Goal: Task Accomplishment & Management: Complete application form

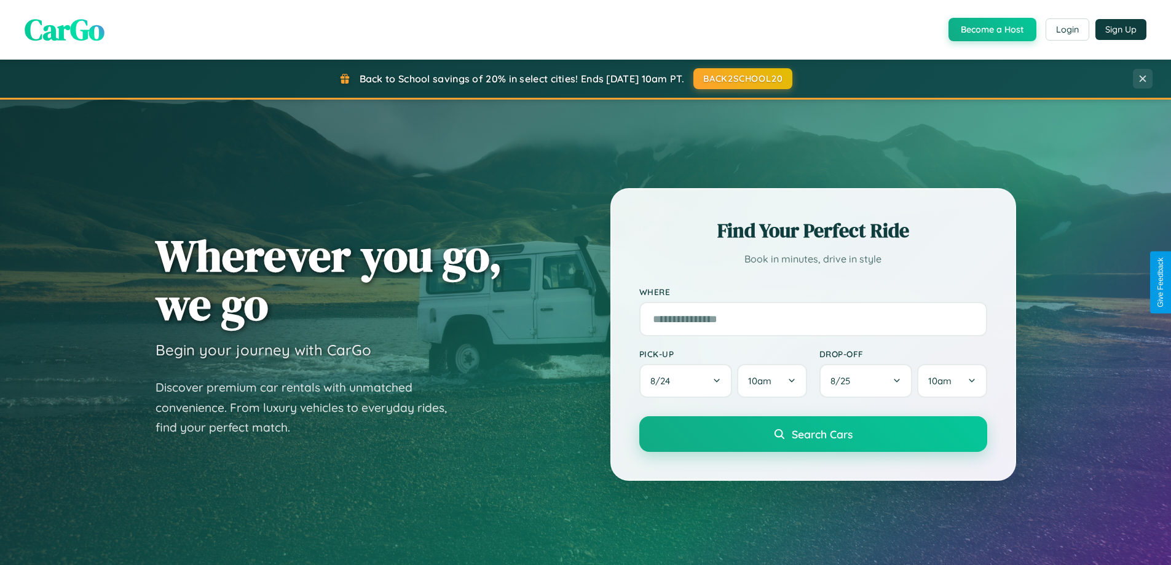
scroll to position [530, 0]
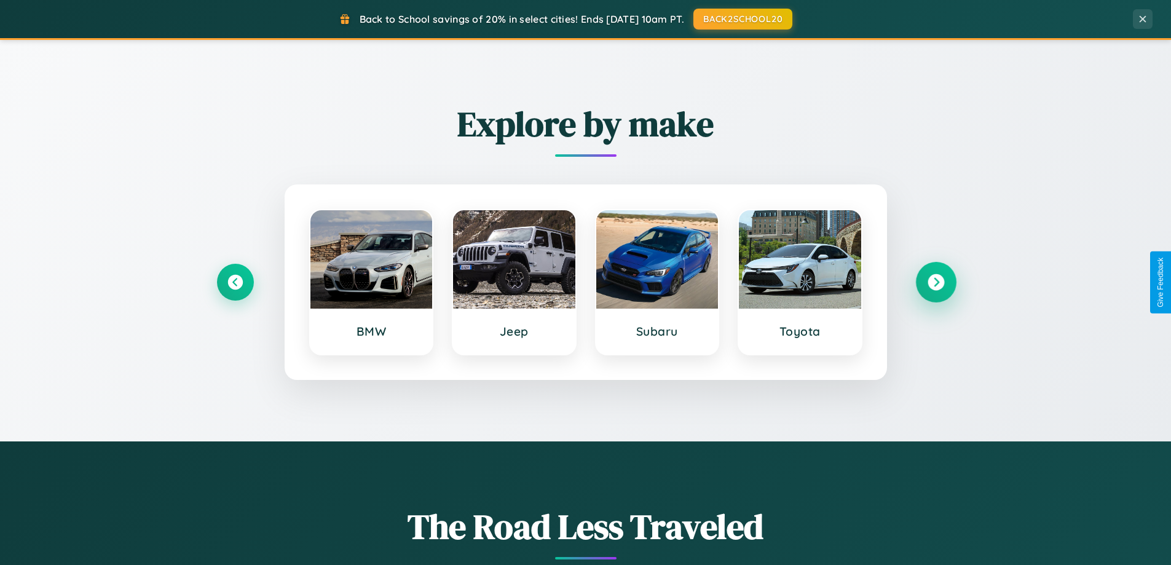
click at [935, 282] on icon at bounding box center [935, 282] width 17 height 17
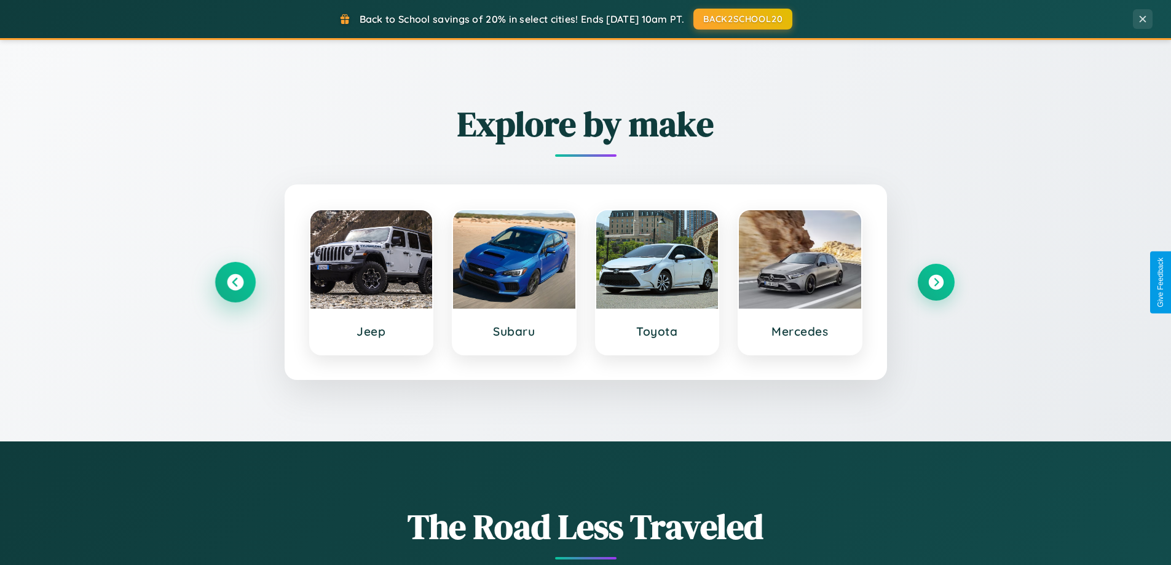
click at [235, 282] on icon at bounding box center [235, 282] width 17 height 17
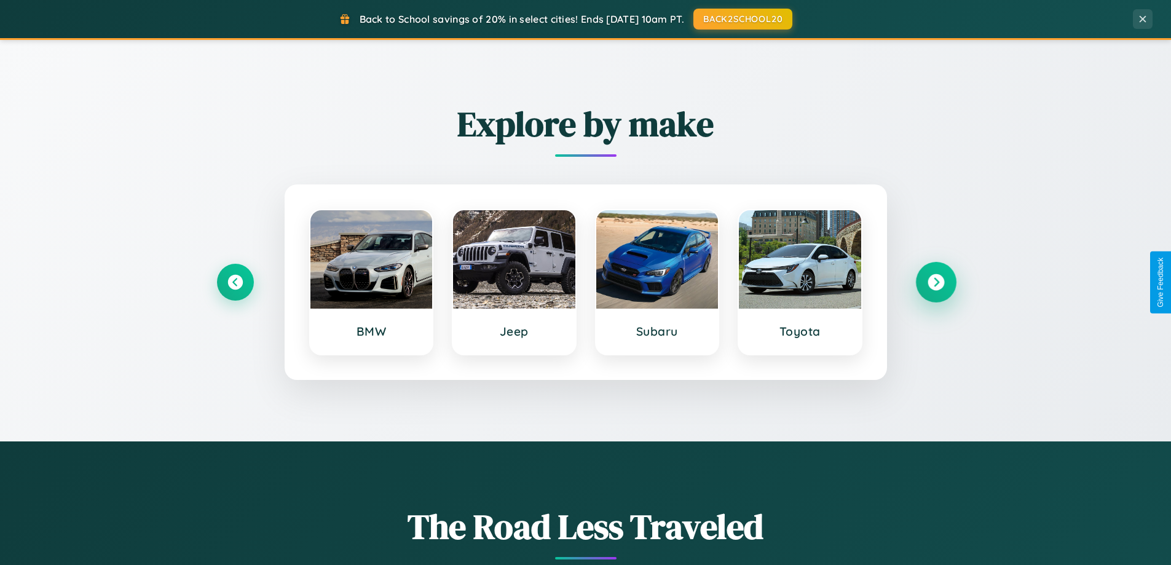
click at [935, 282] on icon at bounding box center [935, 282] width 17 height 17
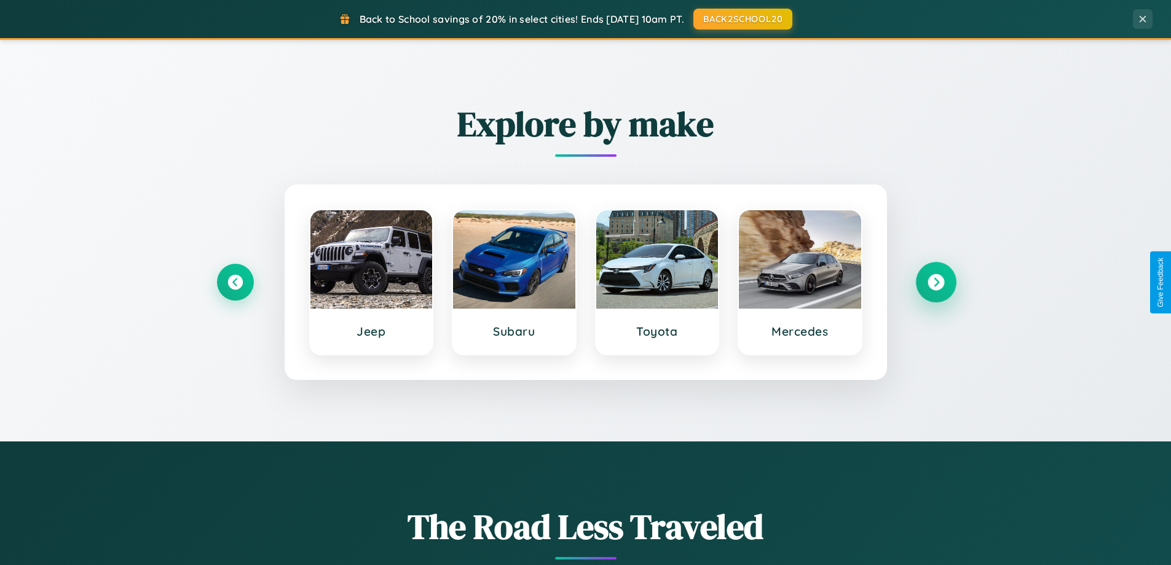
click at [935, 282] on icon at bounding box center [935, 282] width 17 height 17
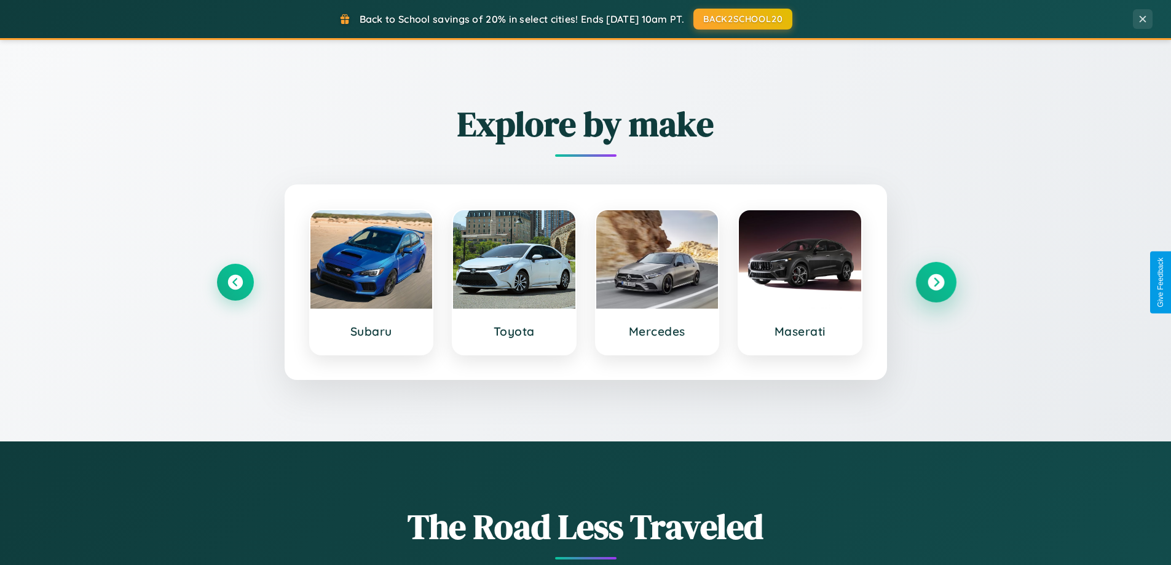
scroll to position [846, 0]
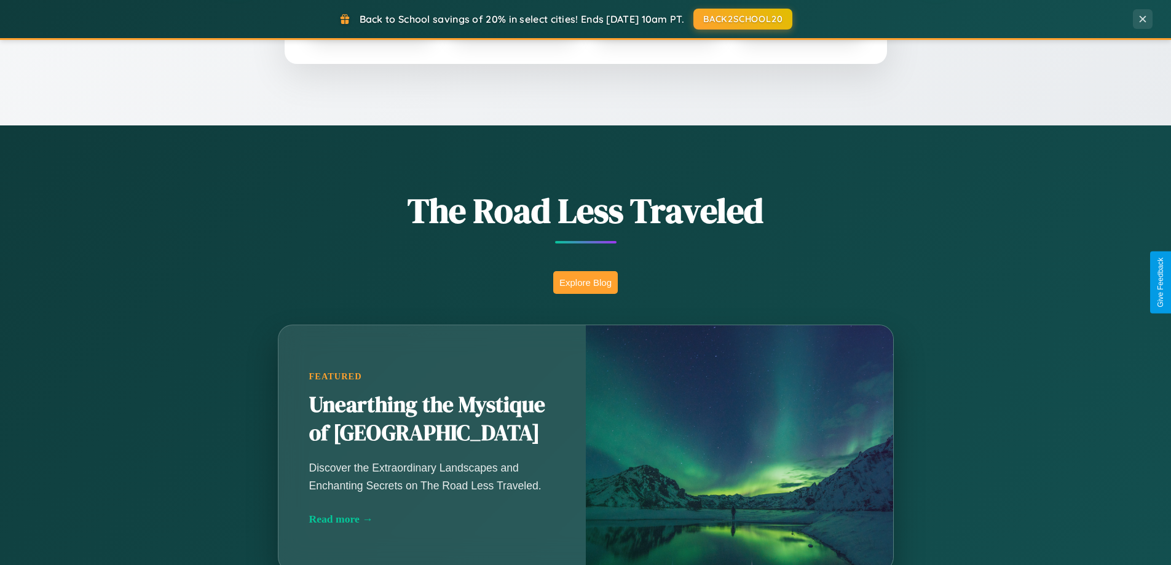
click at [585, 282] on button "Explore Blog" at bounding box center [585, 282] width 65 height 23
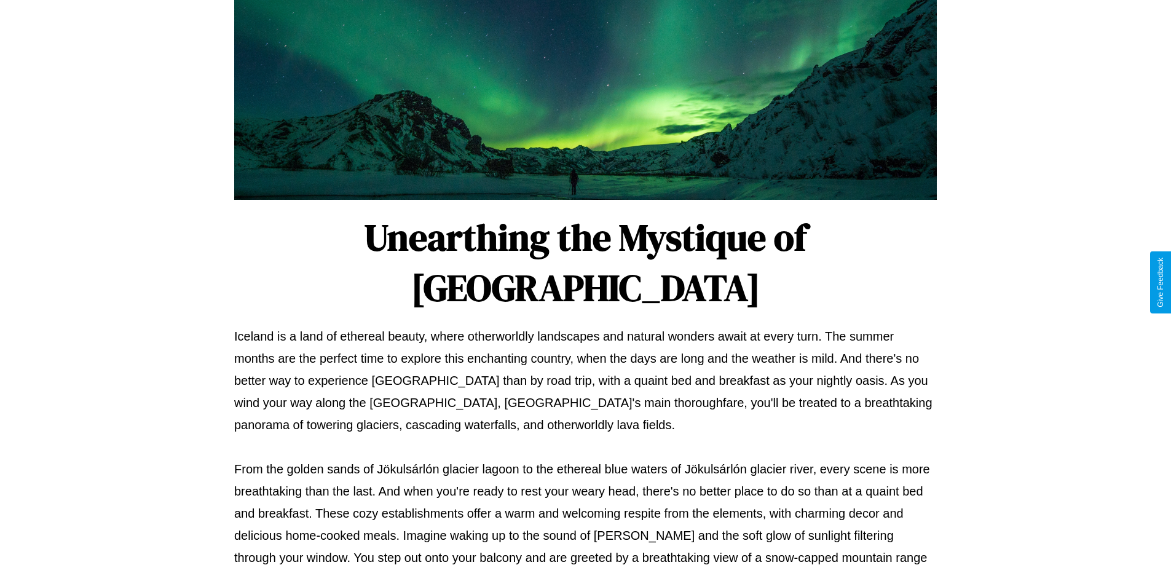
scroll to position [398, 0]
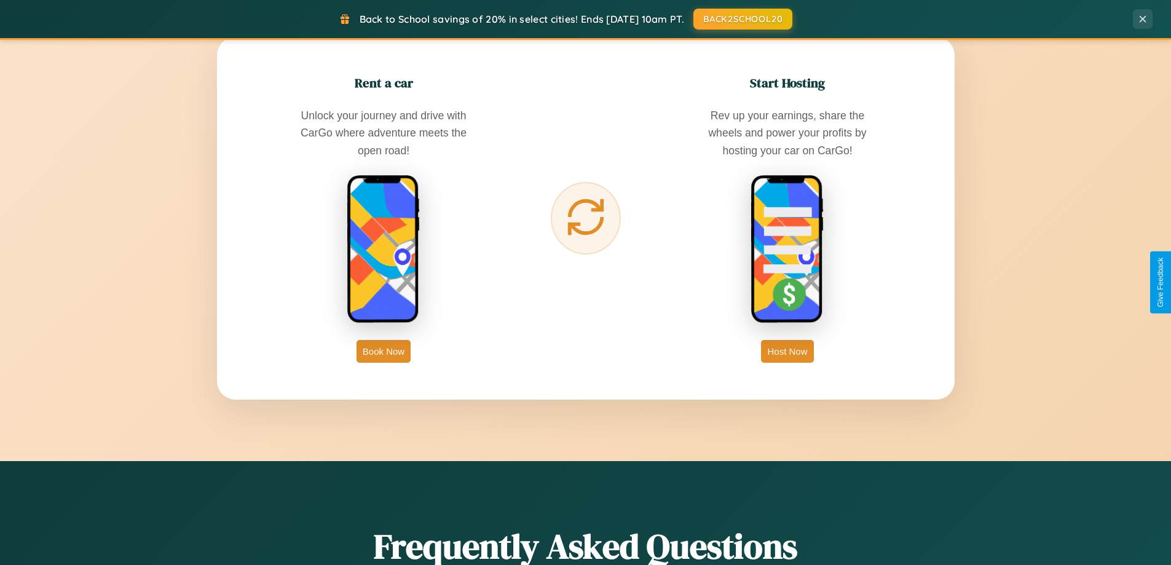
scroll to position [2365, 0]
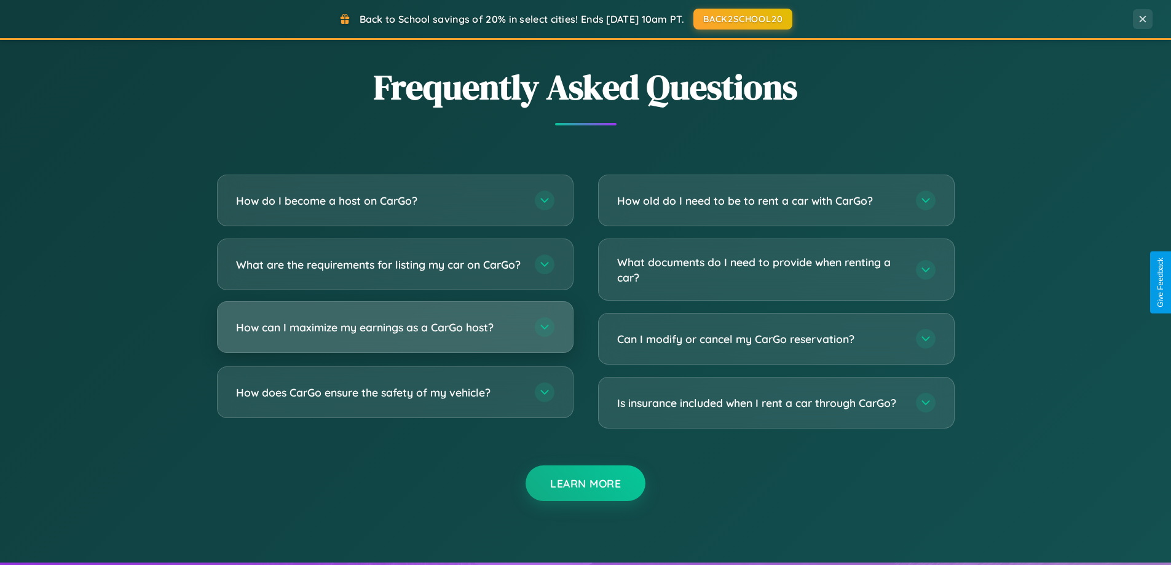
click at [395, 335] on h3 "How can I maximize my earnings as a CarGo host?" at bounding box center [379, 327] width 286 height 15
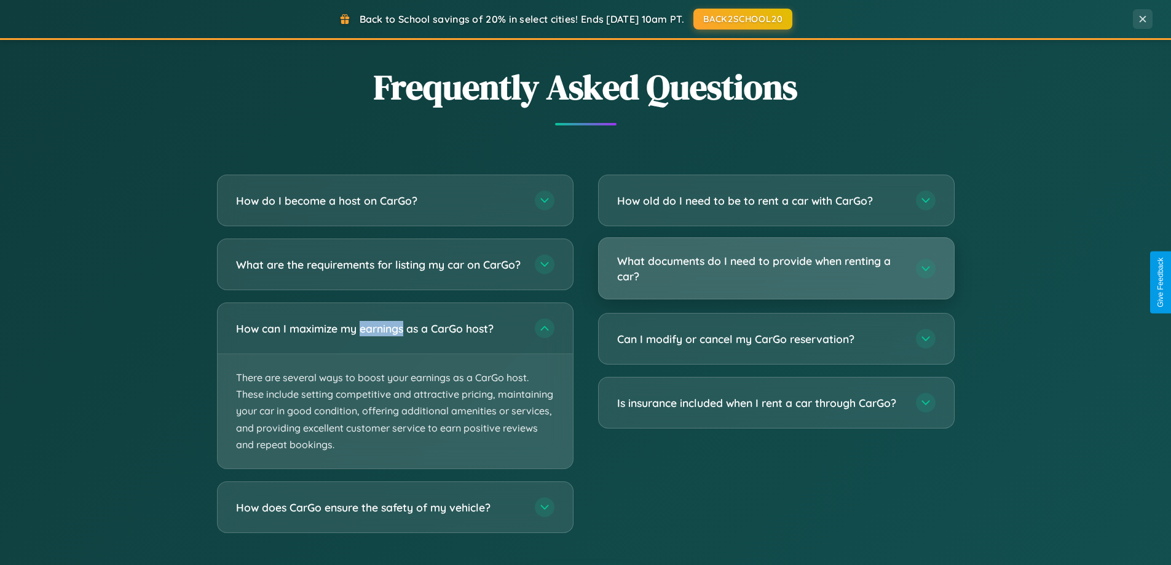
click at [776, 269] on h3 "What documents do I need to provide when renting a car?" at bounding box center [760, 268] width 286 height 30
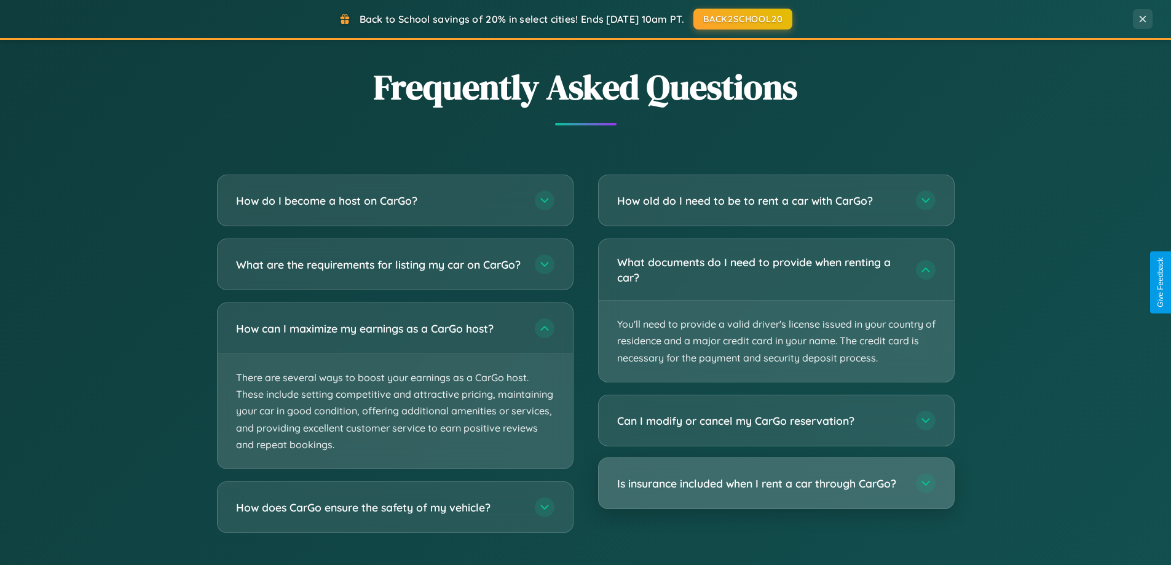
click at [776, 484] on h3 "Is insurance included when I rent a car through CarGo?" at bounding box center [760, 483] width 286 height 15
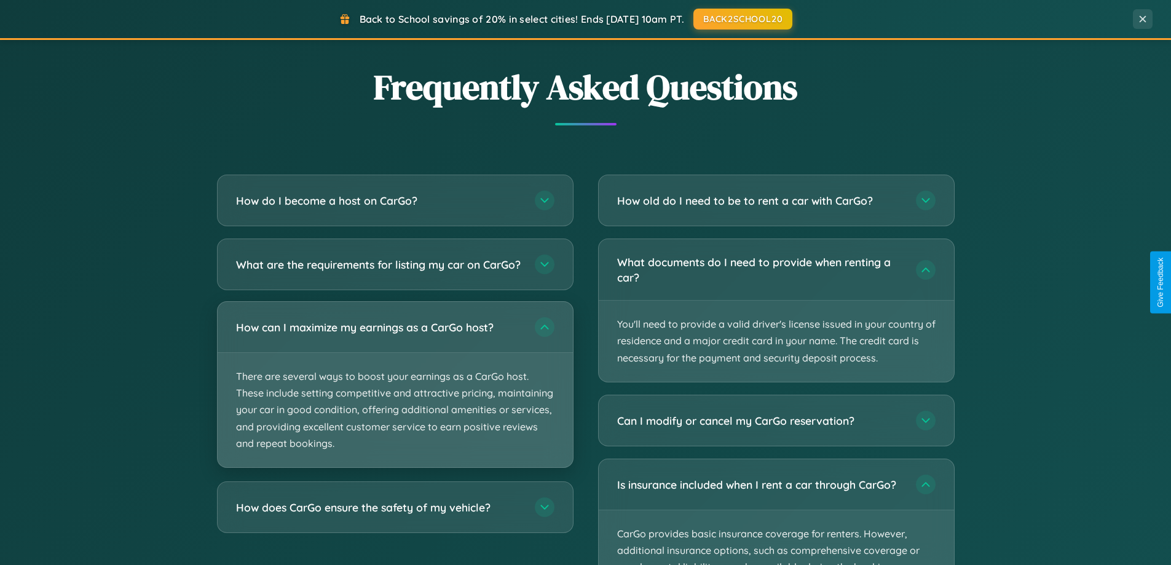
click at [395, 395] on p "There are several ways to boost your earnings as a CarGo host. These include se…" at bounding box center [395, 410] width 355 height 114
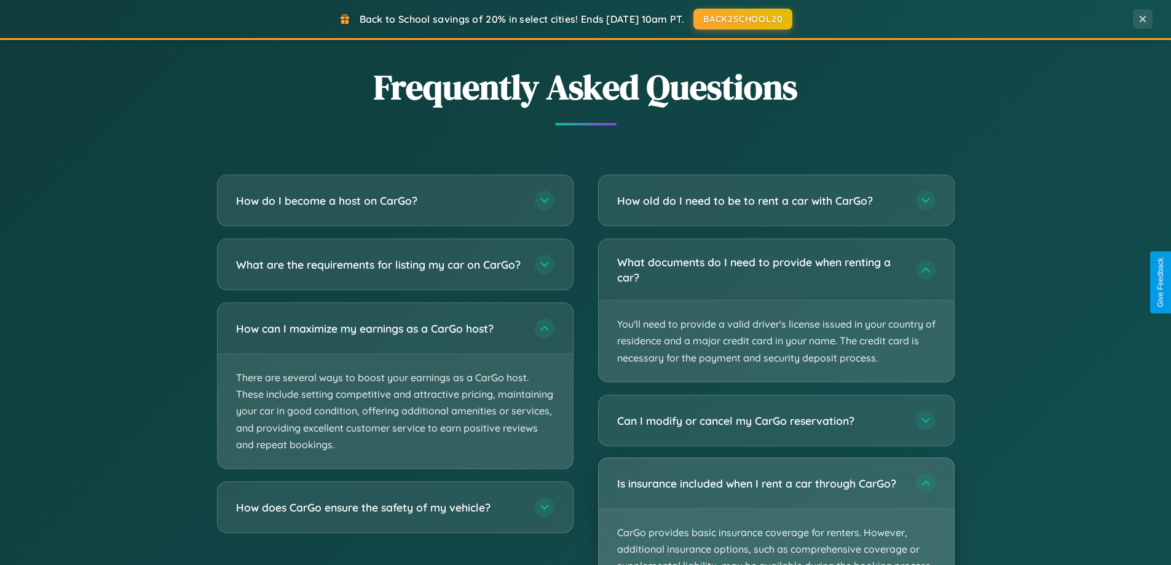
click at [776, 511] on p "CarGo provides basic insurance coverage for renters. However, additional insura…" at bounding box center [776, 566] width 355 height 114
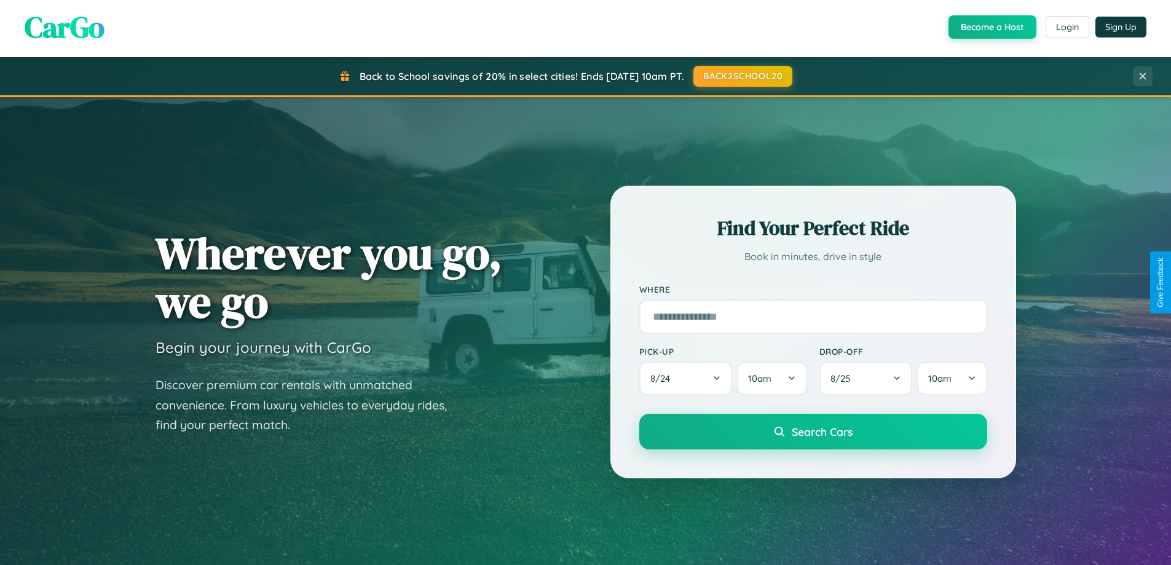
scroll to position [0, 0]
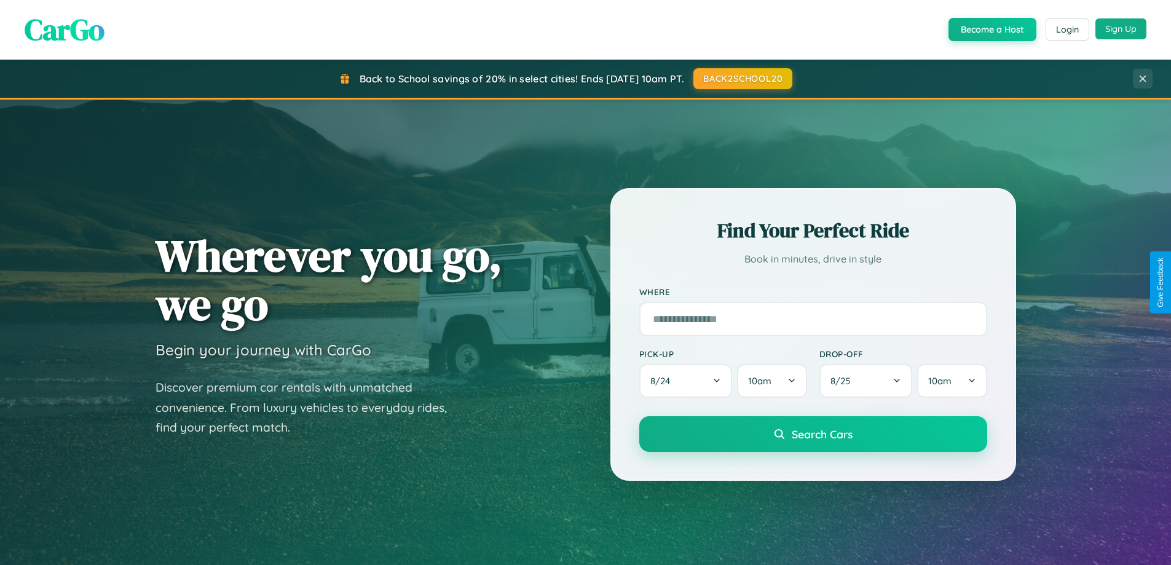
click at [1120, 29] on button "Sign Up" at bounding box center [1120, 28] width 51 height 21
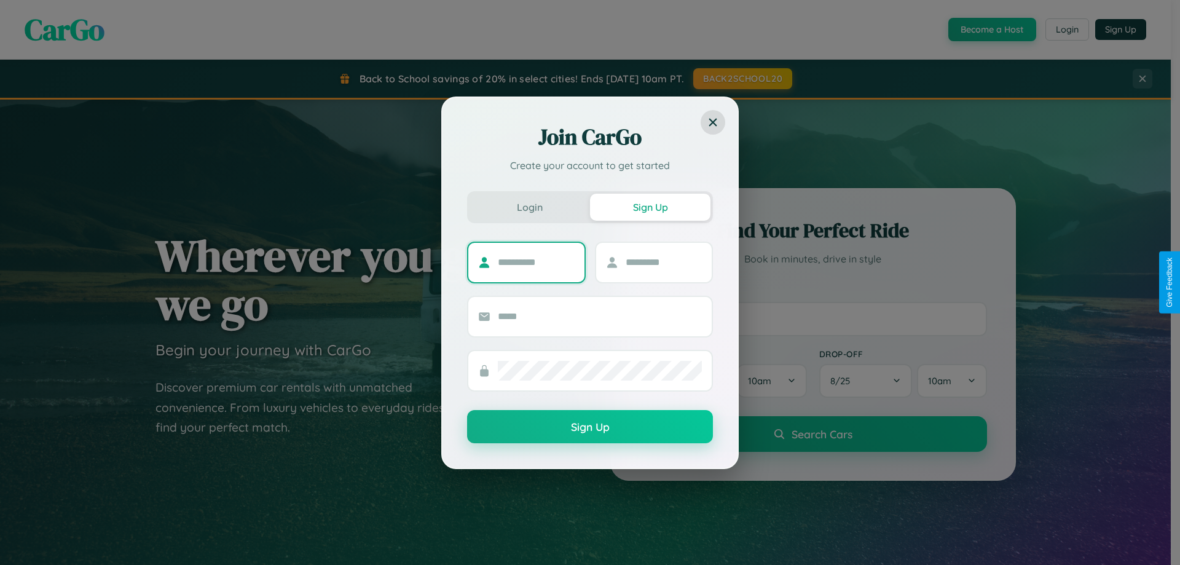
click at [536, 262] on input "text" at bounding box center [536, 263] width 77 height 20
type input "*****"
click at [663, 262] on input "text" at bounding box center [664, 263] width 77 height 20
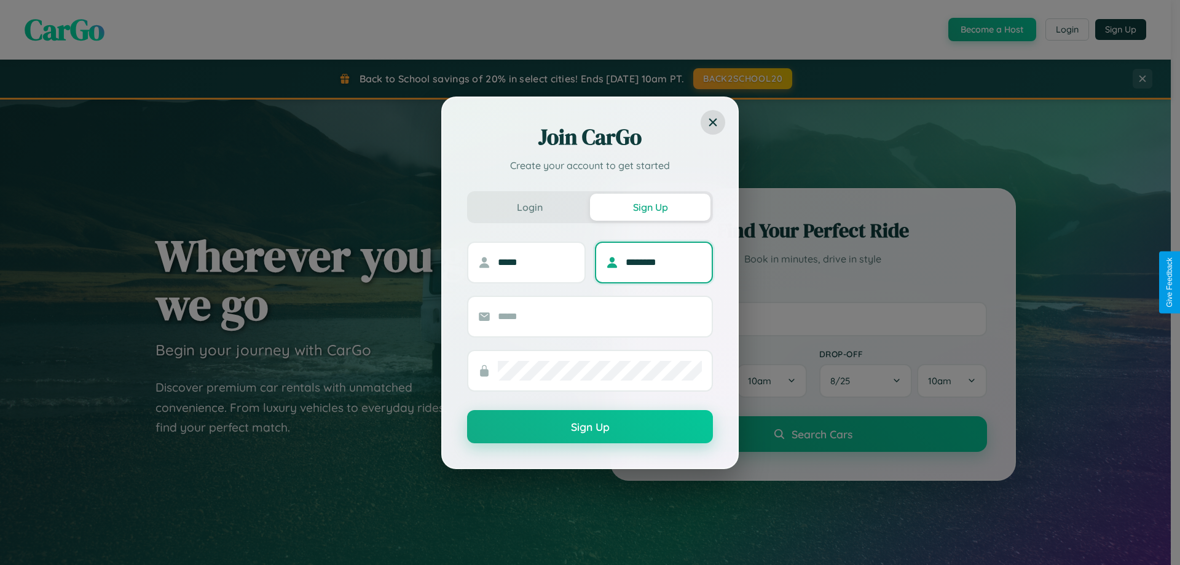
type input "********"
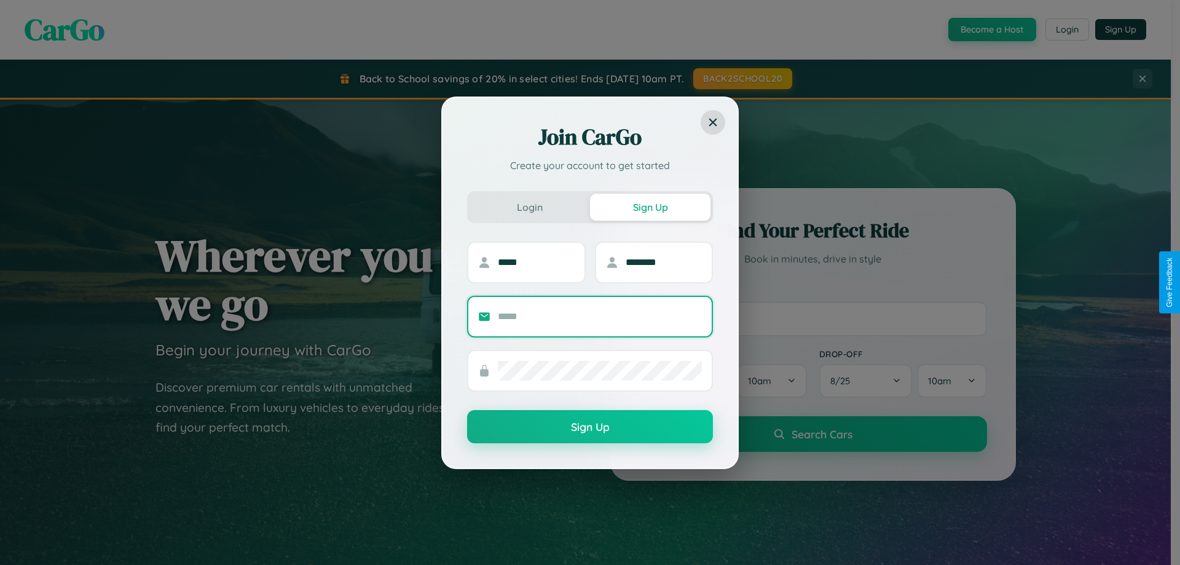
click at [600, 316] on input "text" at bounding box center [600, 317] width 204 height 20
type input "**********"
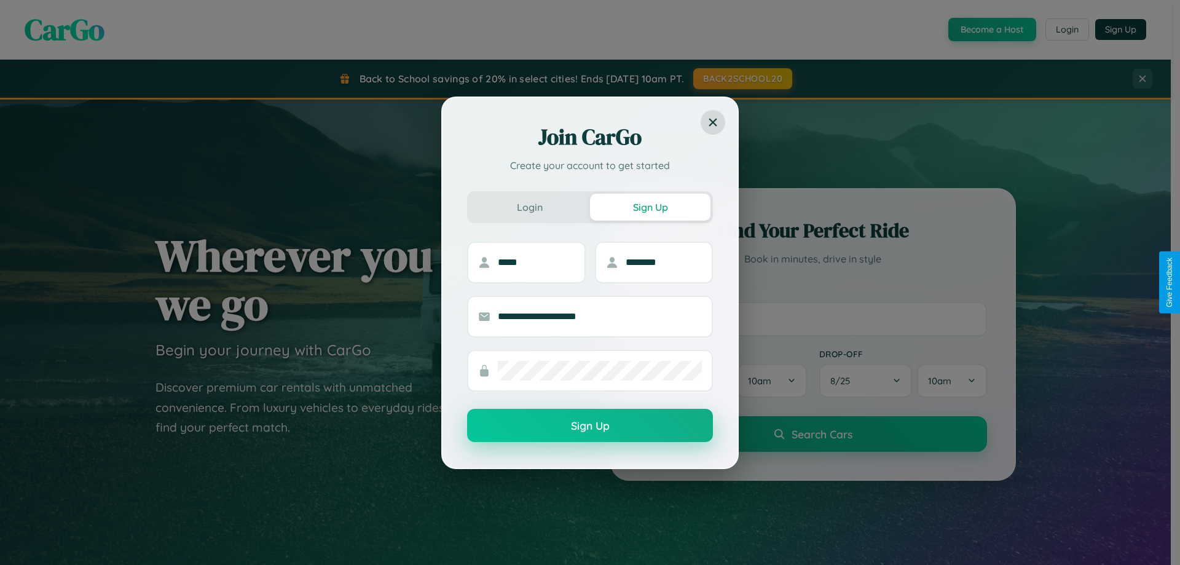
click at [590, 426] on button "Sign Up" at bounding box center [590, 425] width 246 height 33
